Goal: Navigation & Orientation: Find specific page/section

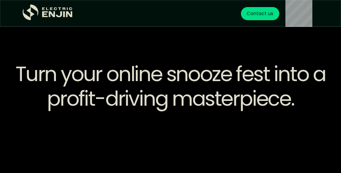
click at [170, 86] on div at bounding box center [170, 86] width 341 height 173
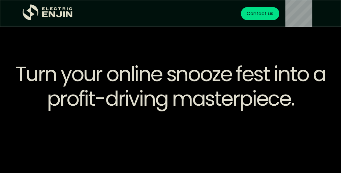
click at [170, 86] on div at bounding box center [170, 86] width 341 height 173
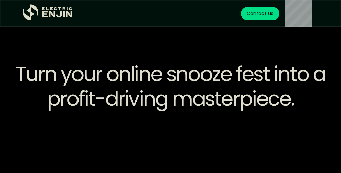
click at [170, 86] on div at bounding box center [170, 86] width 341 height 173
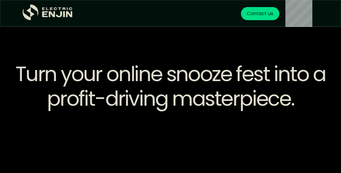
click at [170, 86] on div at bounding box center [170, 86] width 341 height 173
